Goal: Information Seeking & Learning: Learn about a topic

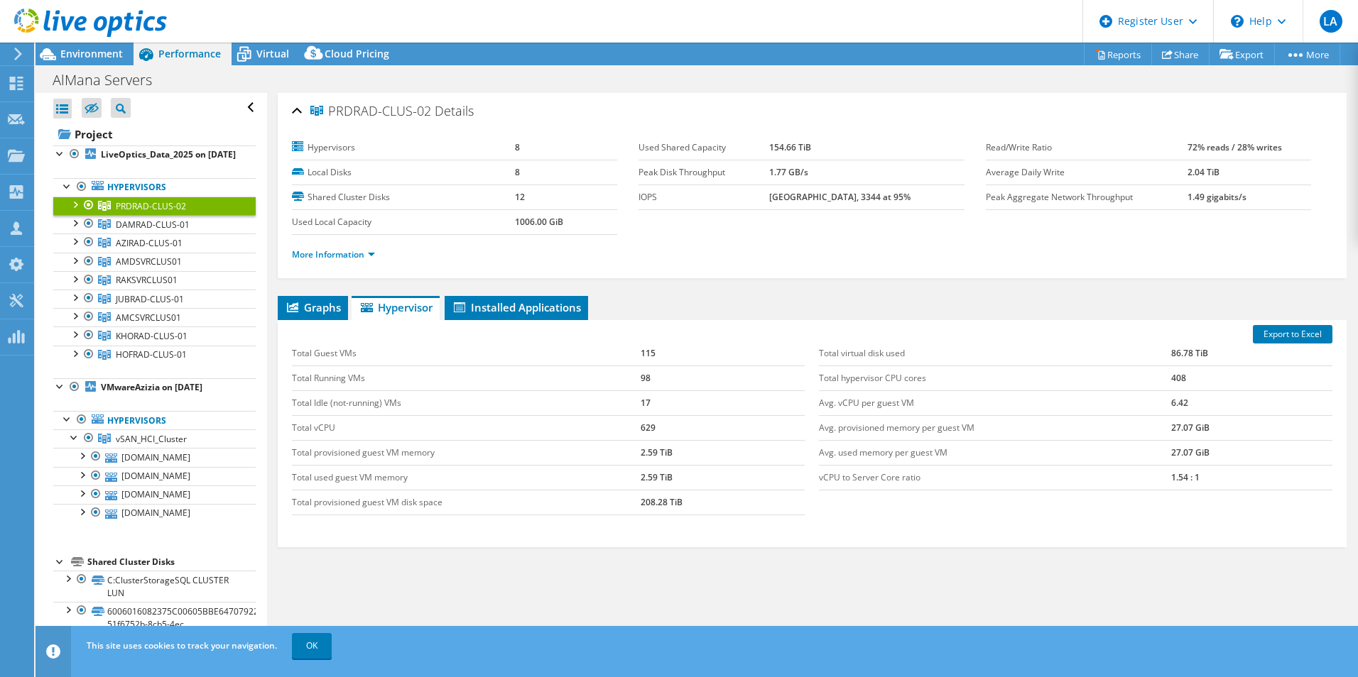
select select "USD"
click at [123, 156] on b "LiveOptics_Data_2025 on [DATE]" at bounding box center [168, 154] width 135 height 12
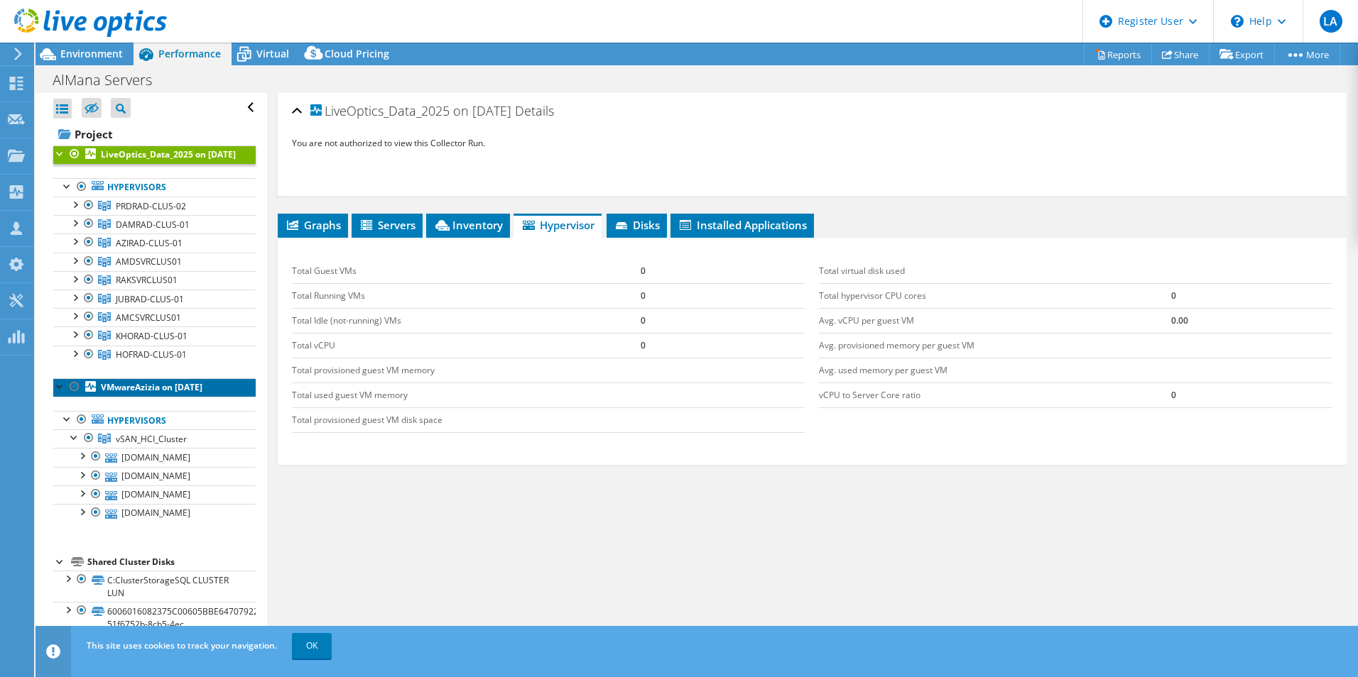
click at [124, 393] on b "VMwareAzizia on [DATE]" at bounding box center [152, 387] width 102 height 12
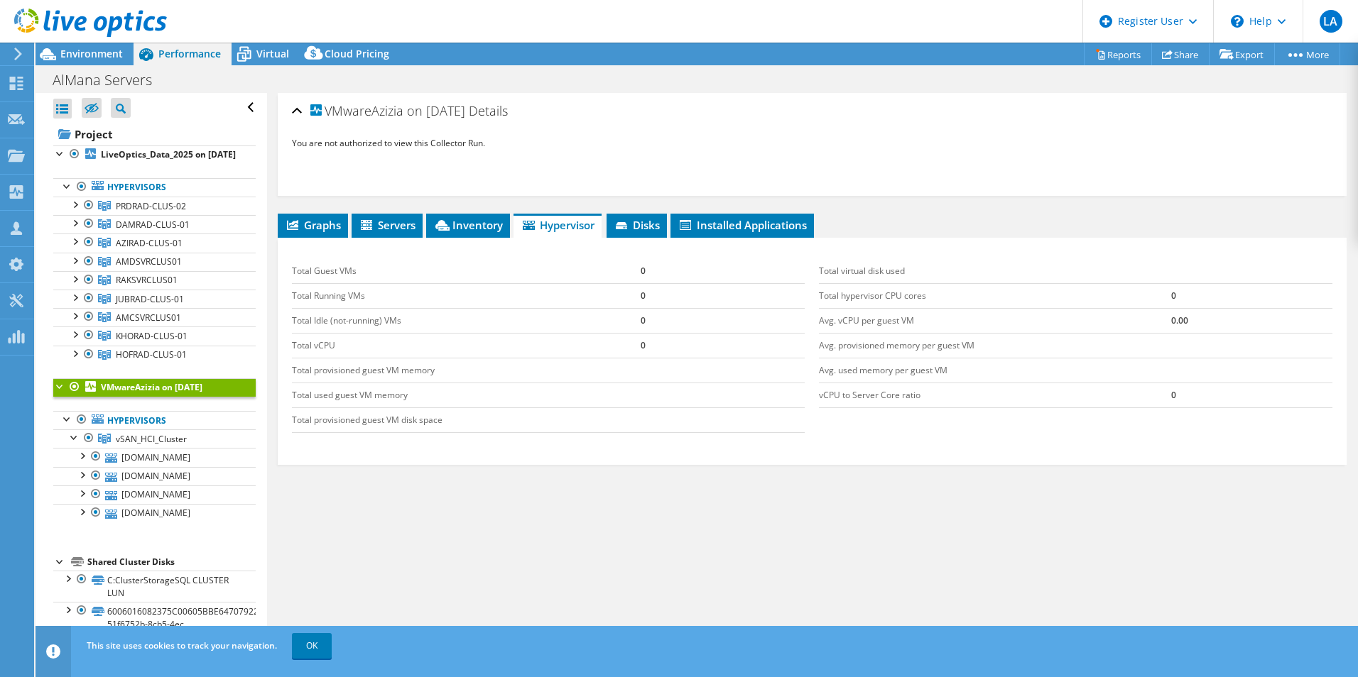
click at [61, 393] on div at bounding box center [60, 385] width 14 height 14
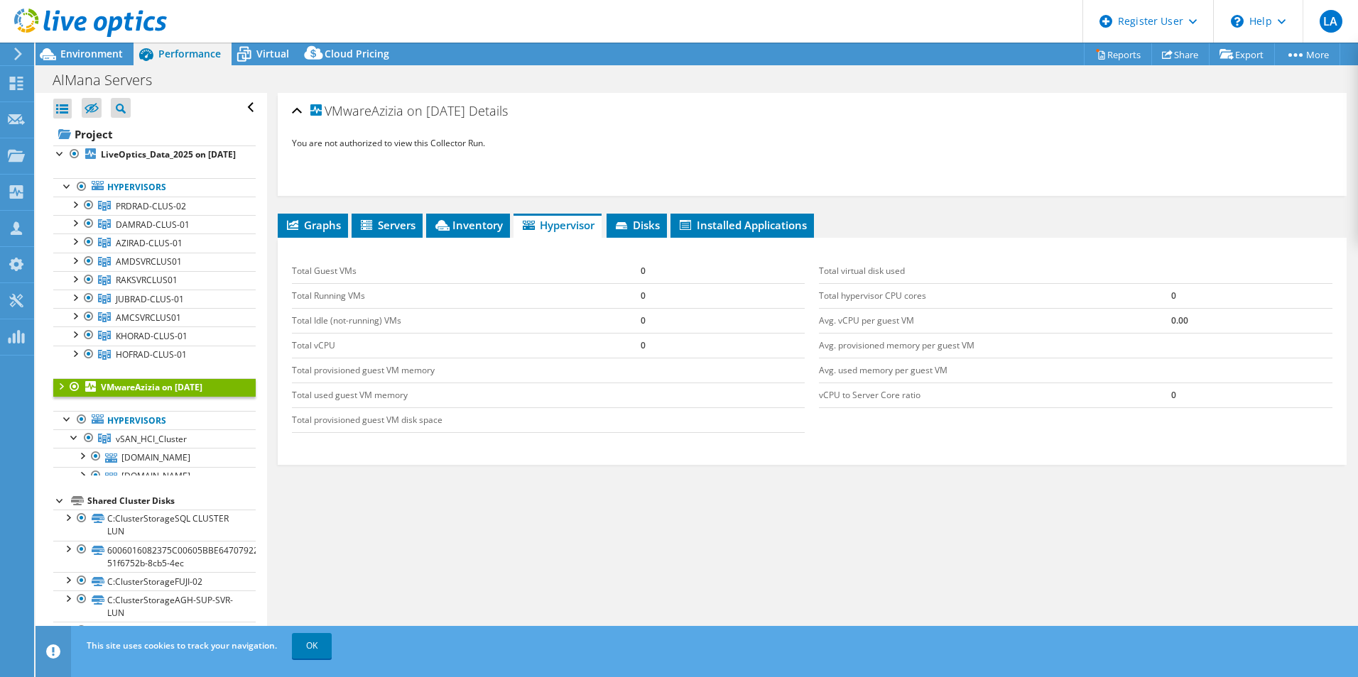
click at [56, 393] on div at bounding box center [60, 385] width 14 height 14
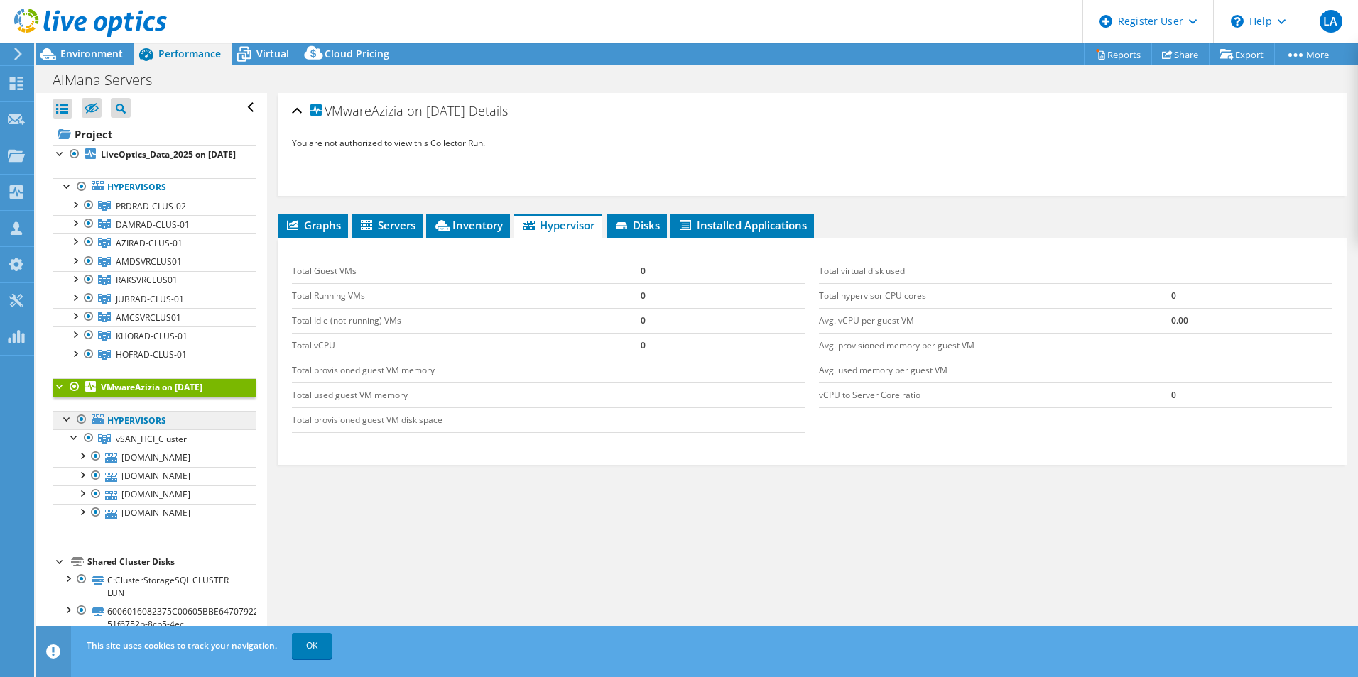
click at [138, 427] on link "Hypervisors" at bounding box center [154, 420] width 202 height 18
click at [135, 430] on link "Hypervisors" at bounding box center [154, 420] width 202 height 18
click at [111, 430] on link "Hypervisors" at bounding box center [154, 420] width 202 height 18
click at [131, 445] on span "vSAN_HCI_Cluster" at bounding box center [151, 439] width 71 height 12
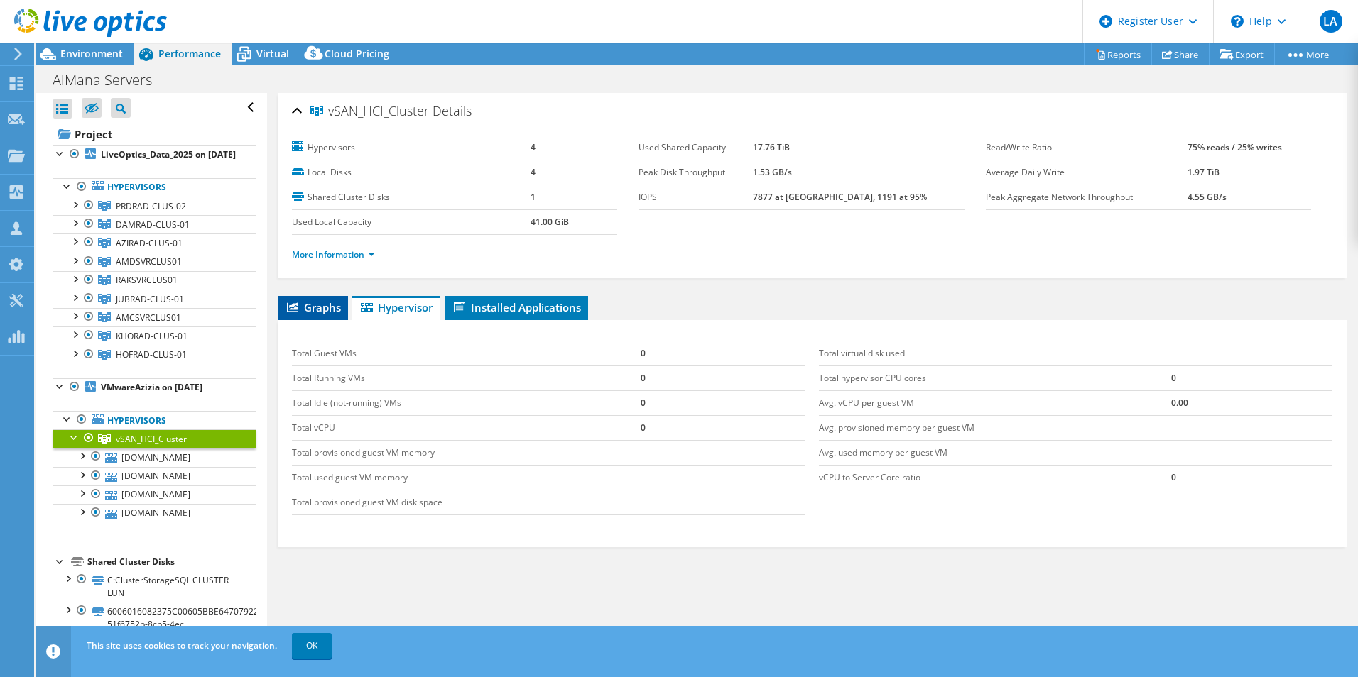
click at [323, 314] on span "Graphs" at bounding box center [313, 307] width 56 height 14
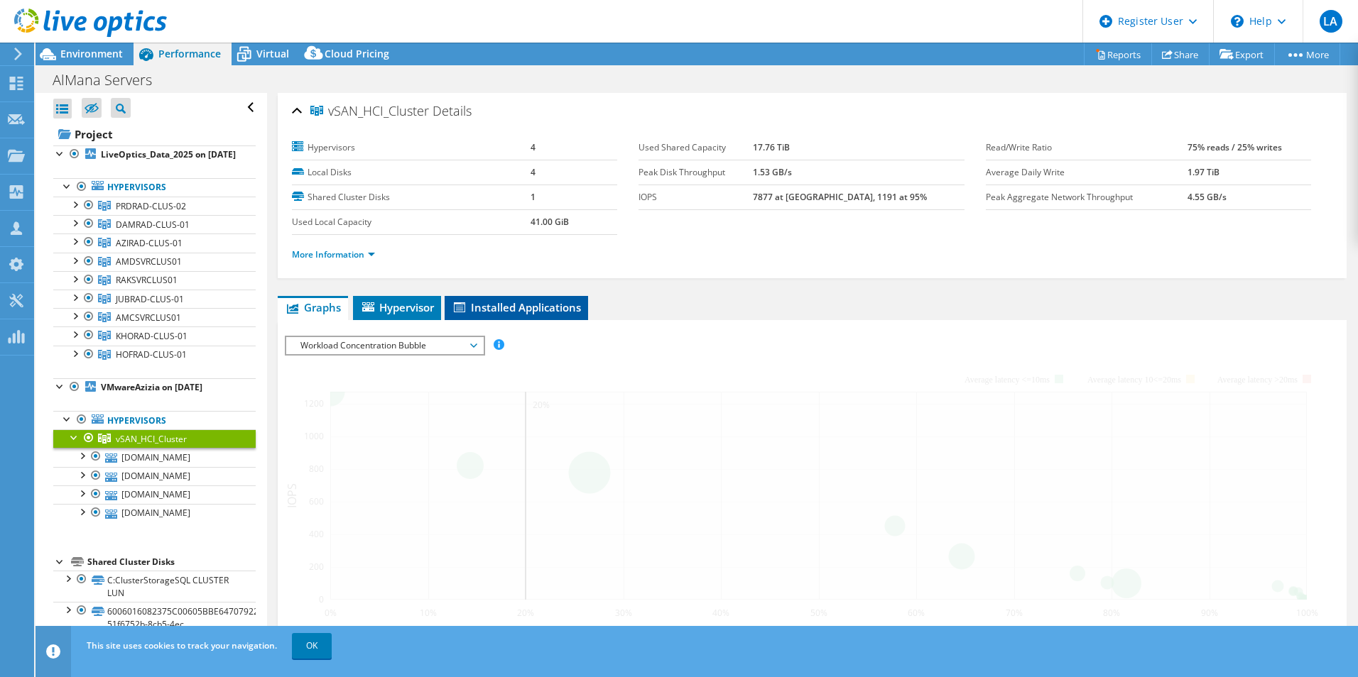
click at [493, 315] on li "Installed Applications" at bounding box center [516, 308] width 143 height 24
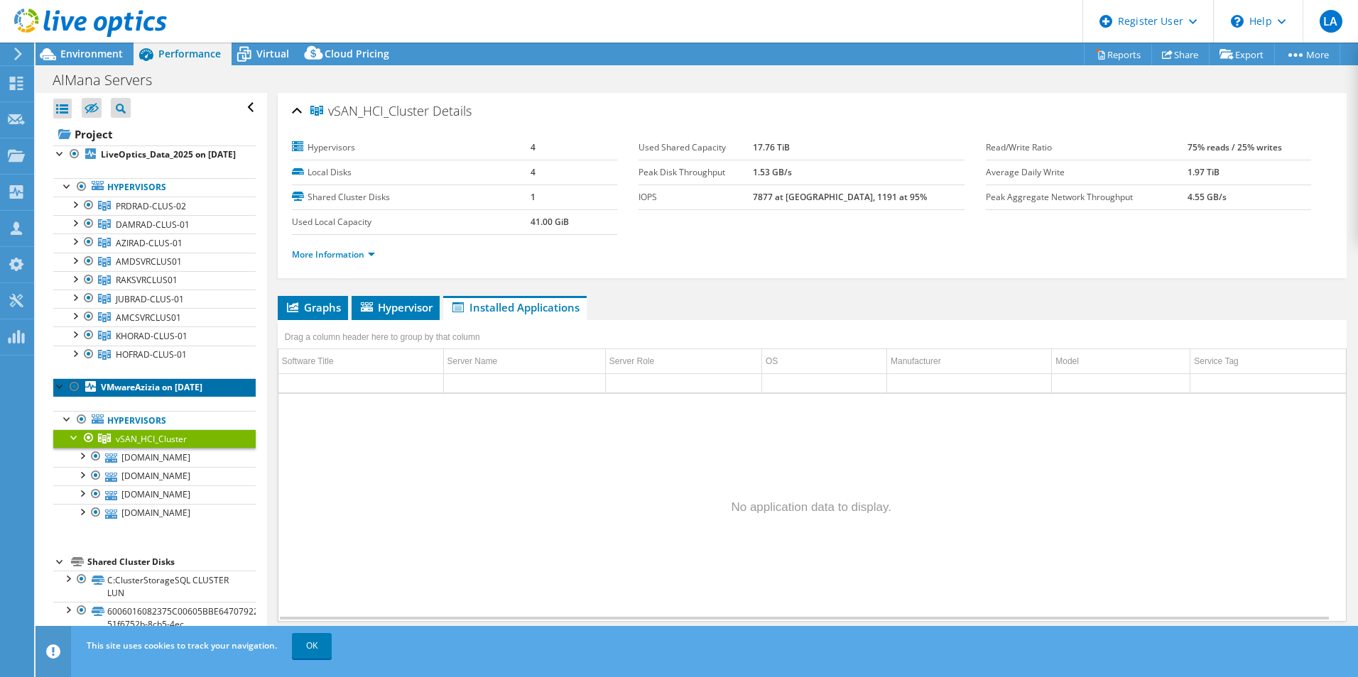
click at [171, 393] on b "VMwareAzizia on [DATE]" at bounding box center [152, 387] width 102 height 12
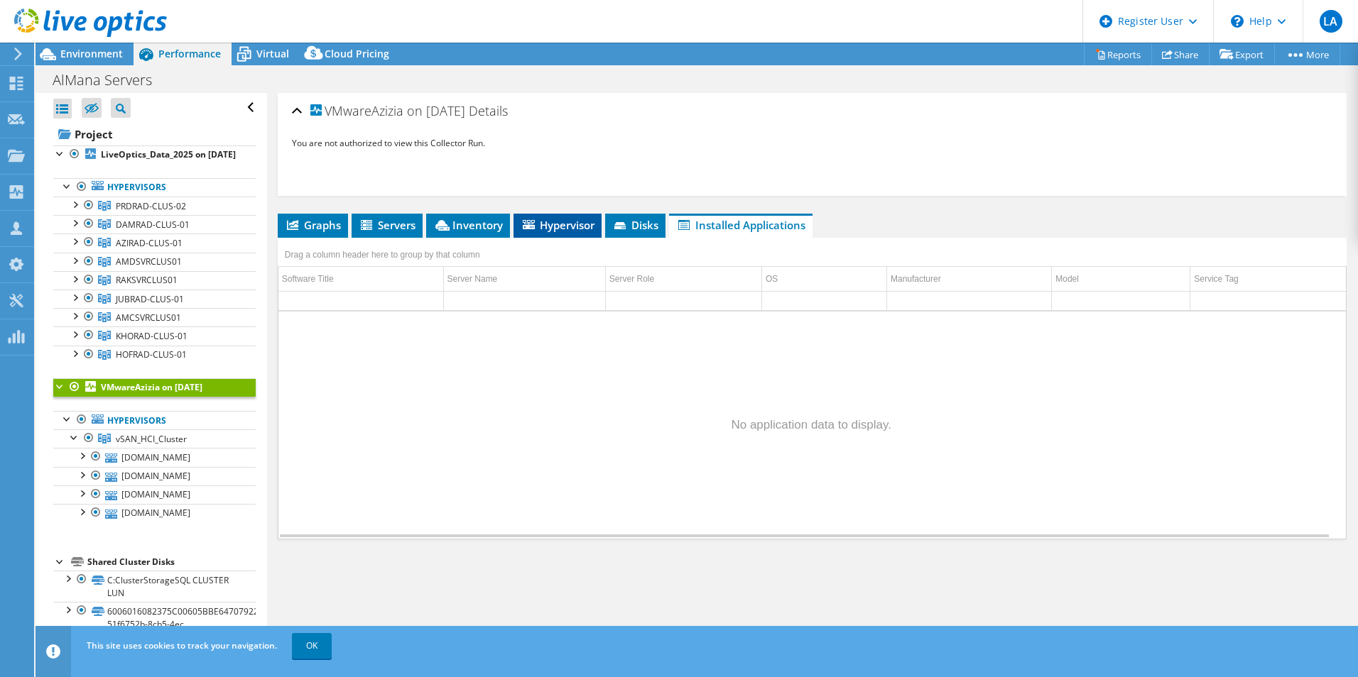
click at [547, 225] on span "Hypervisor" at bounding box center [558, 225] width 74 height 14
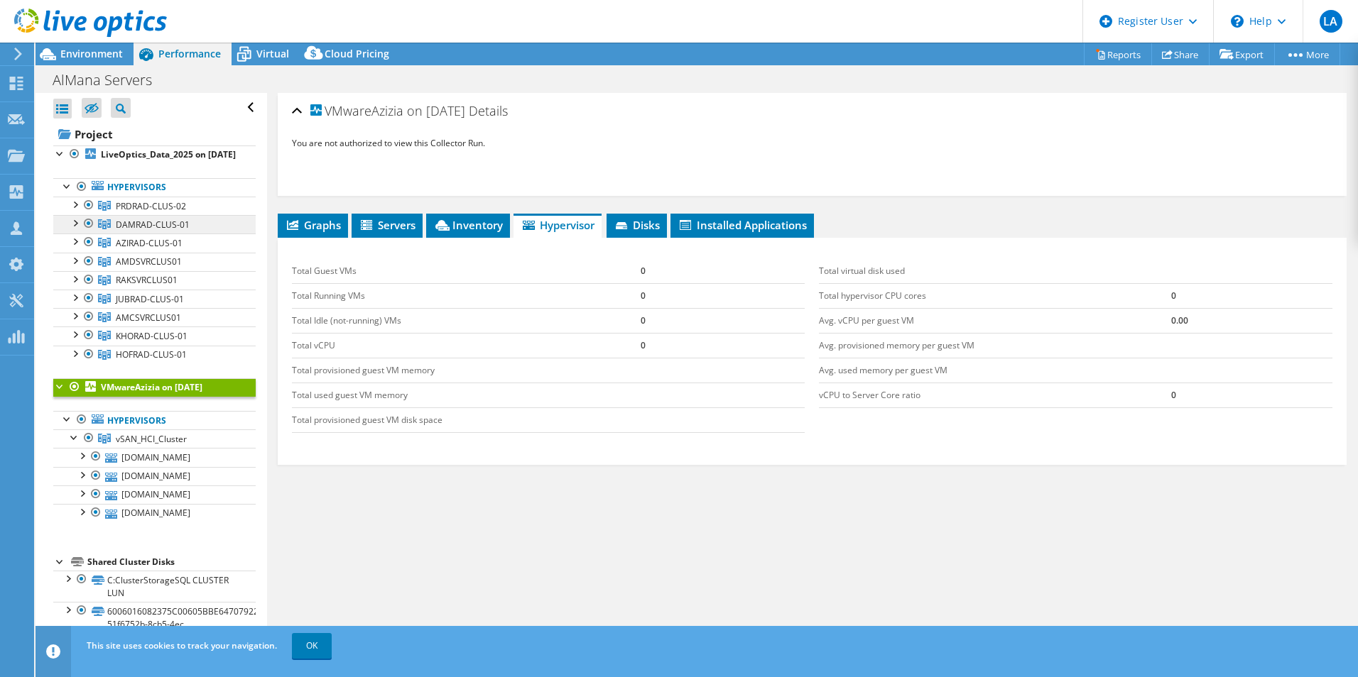
click at [151, 228] on link "DAMRAD-CLUS-01" at bounding box center [154, 224] width 202 height 18
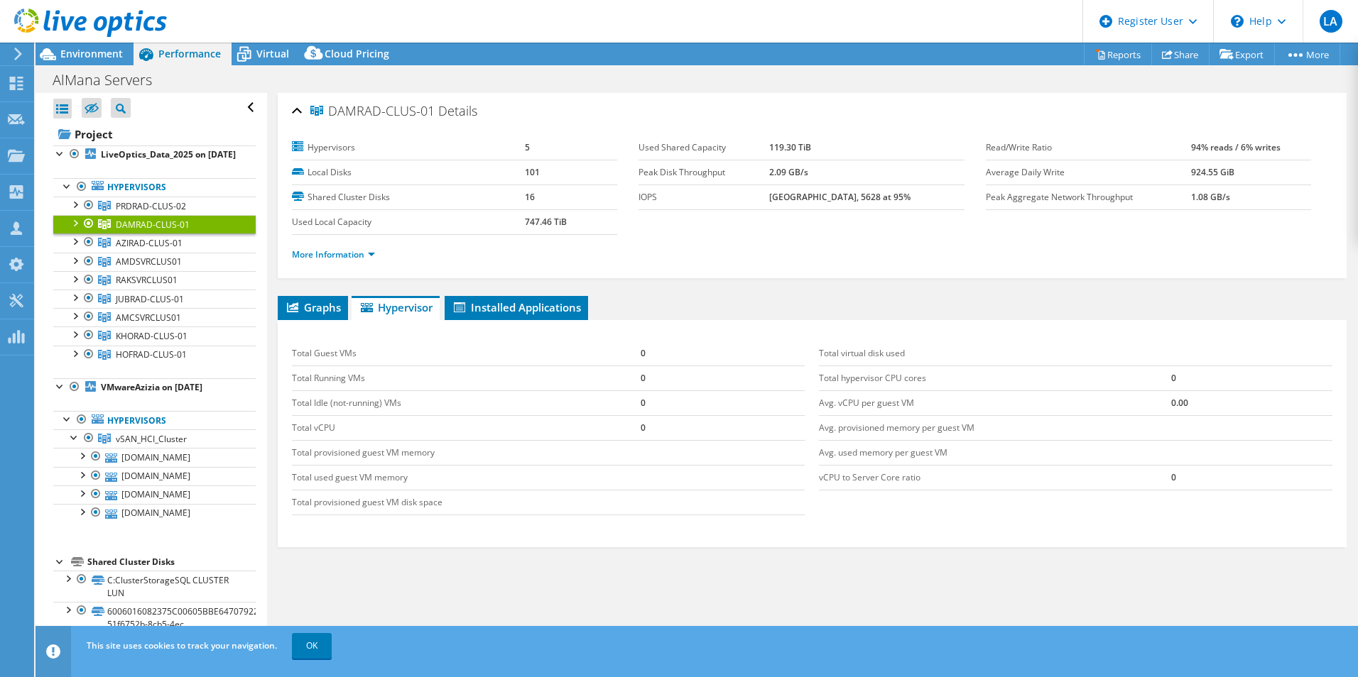
click at [11, 48] on div at bounding box center [16, 54] width 16 height 13
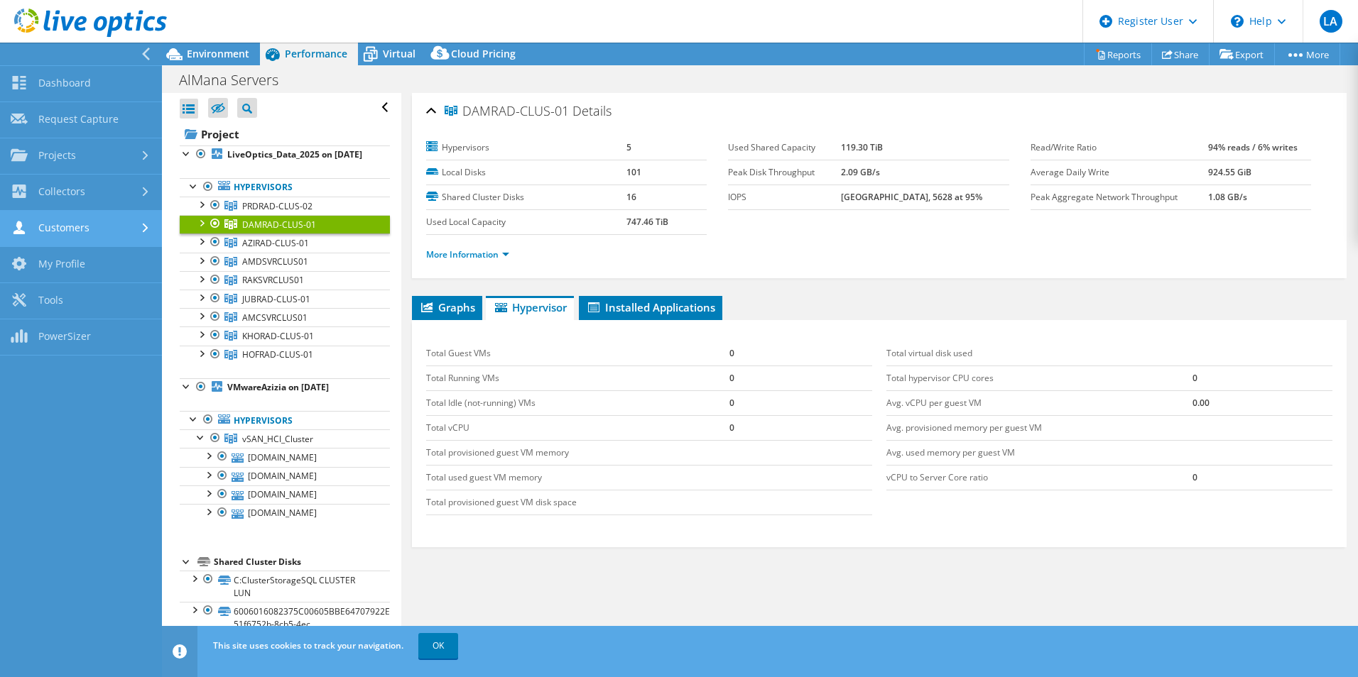
click at [93, 235] on link "Customers" at bounding box center [81, 229] width 162 height 36
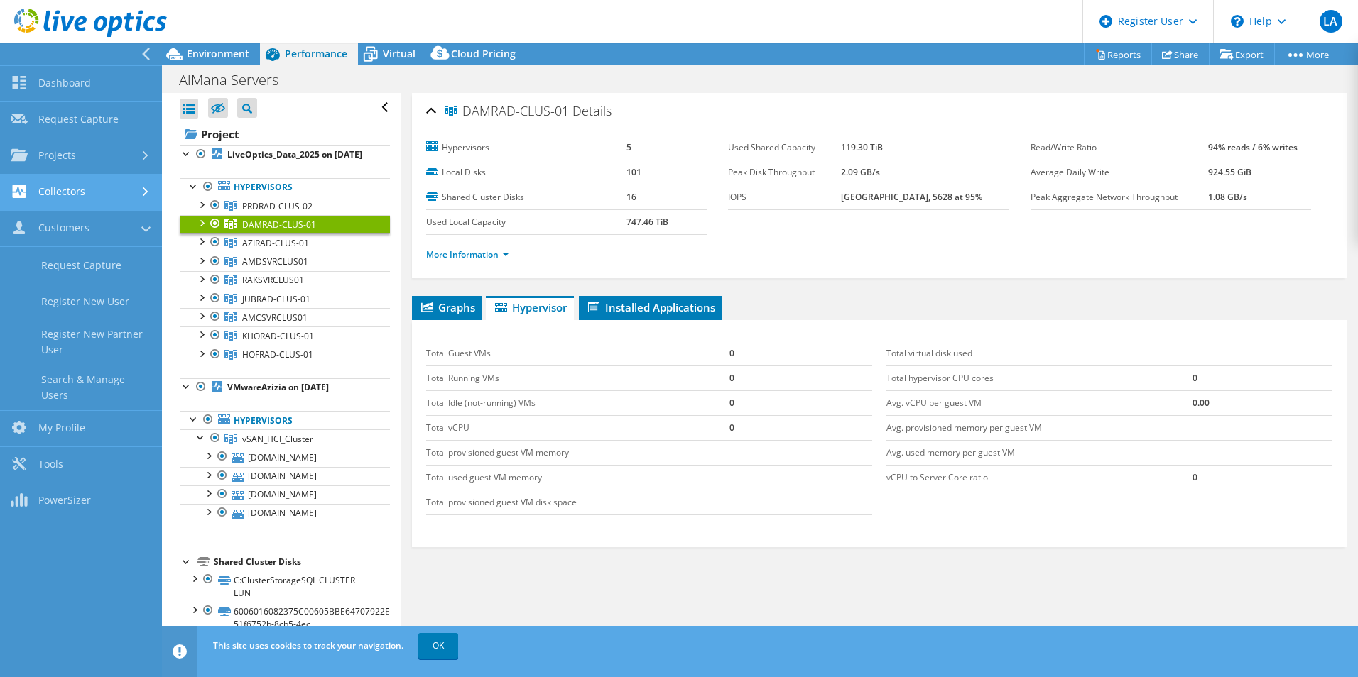
click at [86, 189] on link "Collectors" at bounding box center [81, 193] width 162 height 36
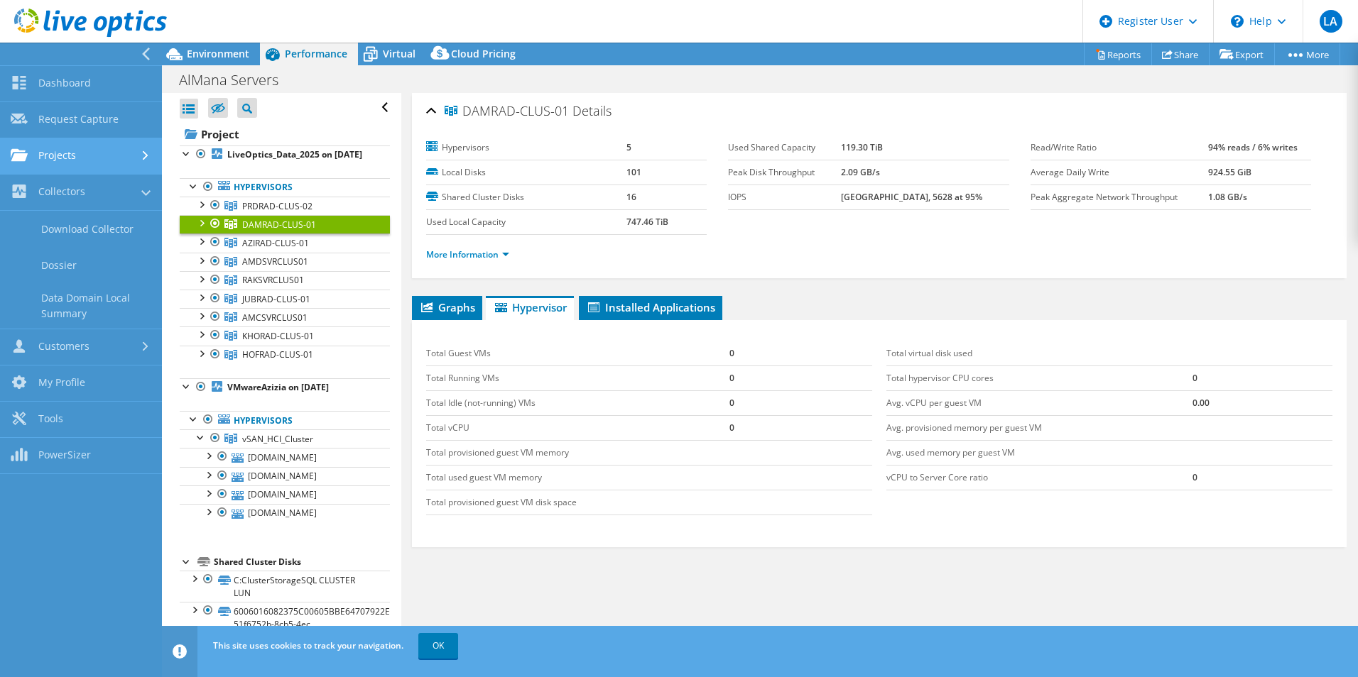
click at [109, 169] on link "Projects" at bounding box center [81, 156] width 162 height 36
click at [84, 189] on link "Search Projects" at bounding box center [81, 193] width 162 height 36
